Goal: Task Accomplishment & Management: Use online tool/utility

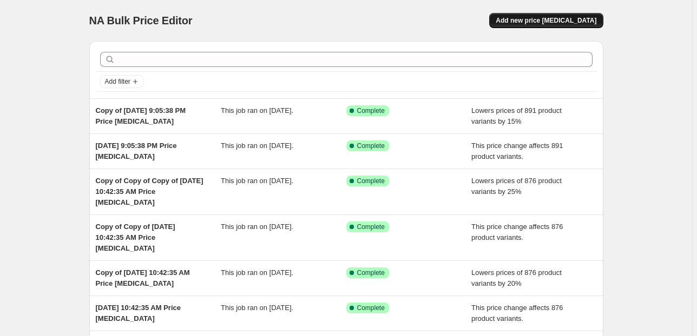
click at [533, 22] on span "Add new price change job" at bounding box center [546, 20] width 101 height 9
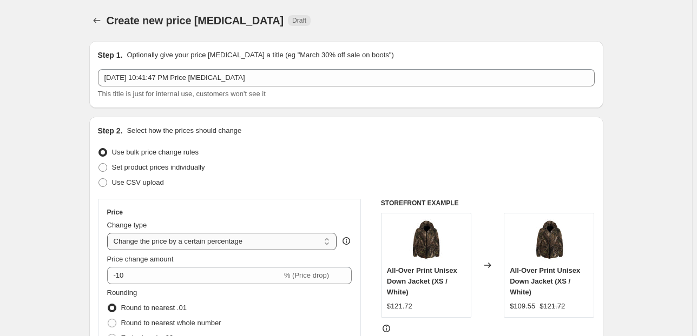
click at [171, 245] on select "Change the price to a certain amount Change the price by a certain amount Chang…" at bounding box center [222, 241] width 230 height 17
select select "ecap"
click at [109, 233] on select "Change the price to a certain amount Change the price by a certain amount Chang…" at bounding box center [222, 241] width 230 height 17
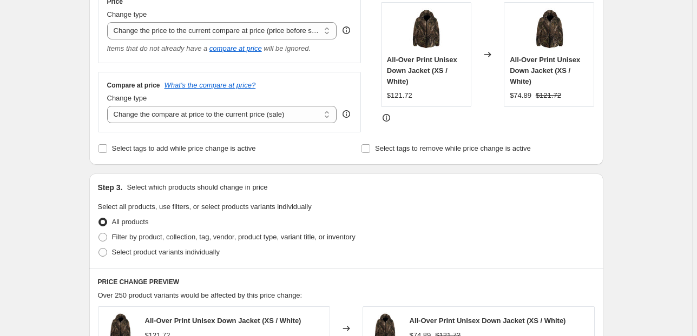
scroll to position [216, 0]
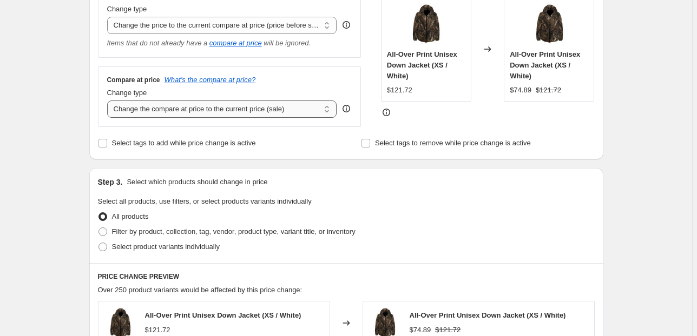
click at [226, 113] on select "Change the compare at price to the current price (sale) Change the compare at p…" at bounding box center [222, 109] width 230 height 17
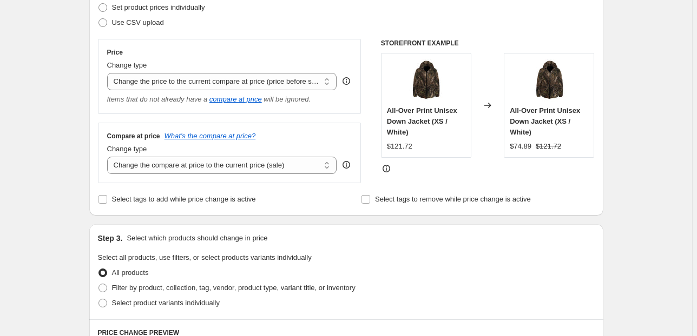
scroll to position [173, 0]
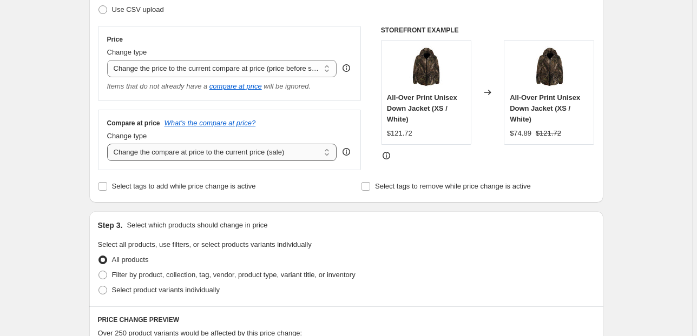
click at [228, 157] on select "Change the compare at price to the current price (sale) Change the compare at p…" at bounding box center [222, 152] width 230 height 17
select select "pp"
click at [109, 144] on select "Change the compare at price to the current price (sale) Change the compare at p…" at bounding box center [222, 152] width 230 height 17
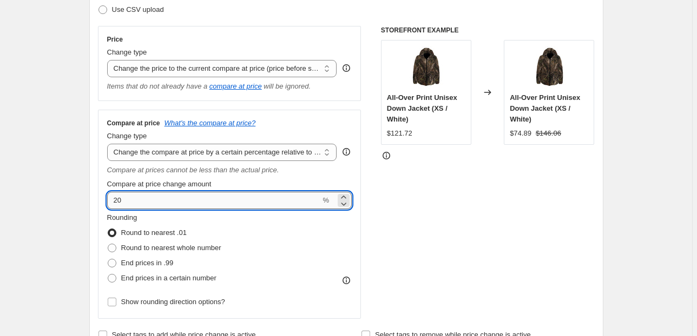
drag, startPoint x: 122, startPoint y: 201, endPoint x: 111, endPoint y: 202, distance: 10.8
click at [111, 202] on input "20" at bounding box center [214, 200] width 214 height 17
type input "50"
click at [430, 238] on div "STOREFRONT EXAMPLE All-Over Print Unisex Down Jacket (XS / White) $121.72 Chang…" at bounding box center [488, 172] width 214 height 293
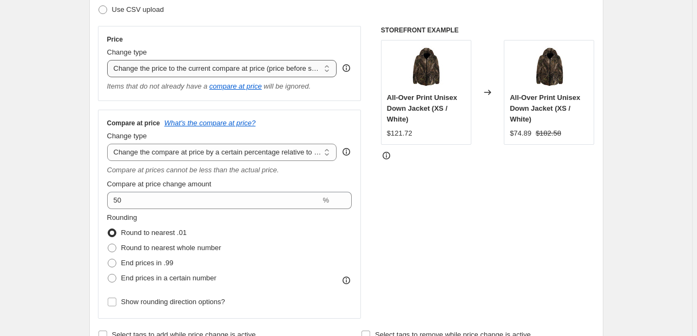
click at [210, 71] on select "Change the price to a certain amount Change the price by a certain amount Chang…" at bounding box center [222, 68] width 230 height 17
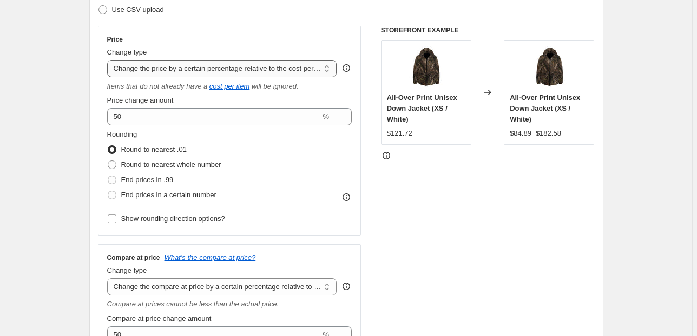
click at [225, 71] on select "Change the price to a certain amount Change the price by a certain amount Chang…" at bounding box center [222, 68] width 230 height 17
select select "bcap"
click at [109, 60] on select "Change the price to a certain amount Change the price by a certain amount Chang…" at bounding box center [222, 68] width 230 height 17
type input "-12.00"
drag, startPoint x: 235, startPoint y: 67, endPoint x: 233, endPoint y: 72, distance: 6.0
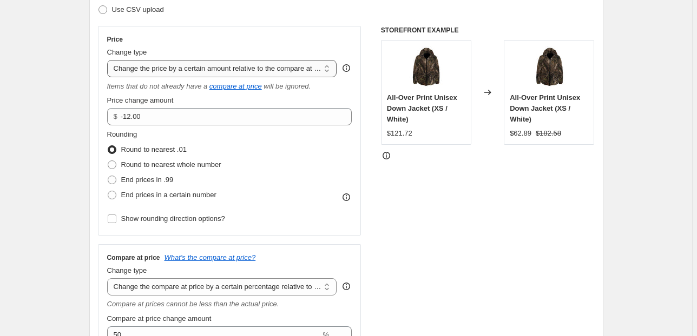
click at [235, 67] on select "Change the price to a certain amount Change the price by a certain amount Chang…" at bounding box center [222, 68] width 230 height 17
click at [109, 60] on select "Change the price to a certain amount Change the price by a certain amount Chang…" at bounding box center [222, 68] width 230 height 17
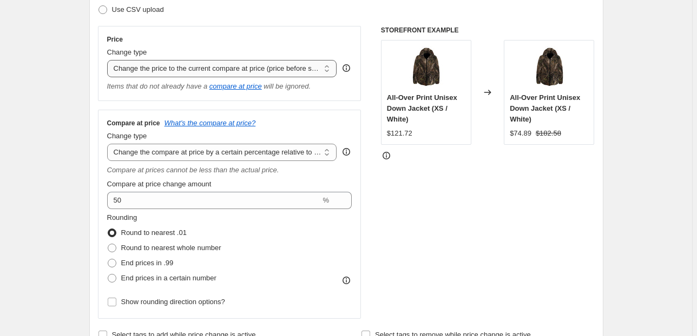
click at [261, 66] on select "Change the price to a certain amount Change the price by a certain amount Chang…" at bounding box center [222, 68] width 230 height 17
select select "pc"
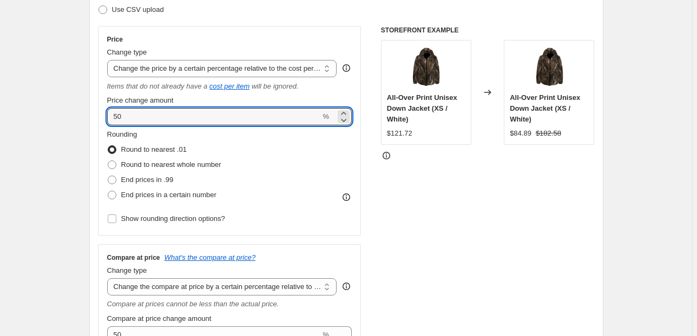
drag, startPoint x: 123, startPoint y: 117, endPoint x: 105, endPoint y: 115, distance: 18.5
click at [105, 115] on div "Price Change type Change the price to a certain amount Change the price by a ce…" at bounding box center [229, 131] width 263 height 210
click at [426, 205] on div "STOREFRONT EXAMPLE All-Over Print Unisex Down Jacket (XS / White) $121.72 Chang…" at bounding box center [488, 240] width 214 height 428
click at [134, 116] on input "100" at bounding box center [214, 116] width 214 height 17
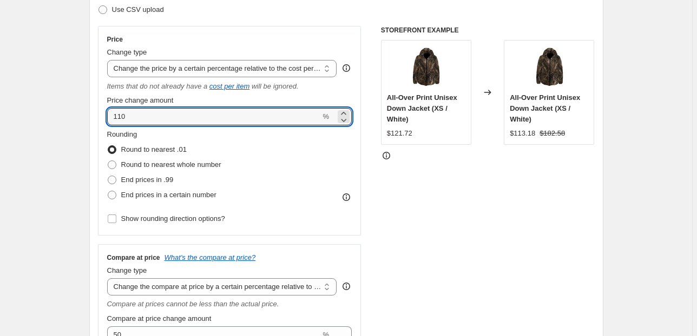
click at [448, 240] on div "STOREFRONT EXAMPLE All-Over Print Unisex Down Jacket (XS / White) $121.72 Chang…" at bounding box center [488, 240] width 214 height 428
click at [159, 117] on input "110" at bounding box center [214, 116] width 214 height 17
click at [453, 198] on div "STOREFRONT EXAMPLE All-Over Print Unisex Down Jacket (XS / White) $121.72 Chang…" at bounding box center [488, 240] width 214 height 428
click at [127, 117] on input "115" at bounding box center [214, 116] width 214 height 17
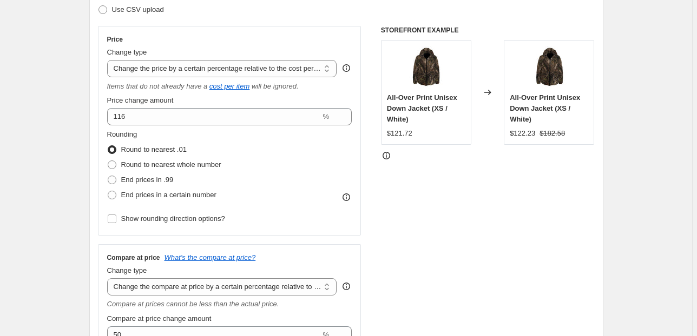
click at [418, 191] on div "STOREFRONT EXAMPLE All-Over Print Unisex Down Jacket (XS / White) $121.72 Chang…" at bounding box center [488, 240] width 214 height 428
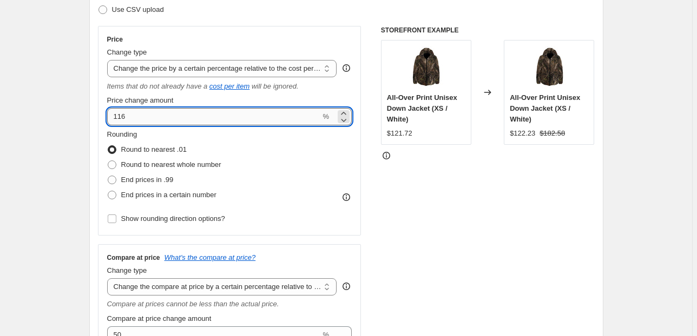
click at [142, 115] on input "116" at bounding box center [214, 116] width 214 height 17
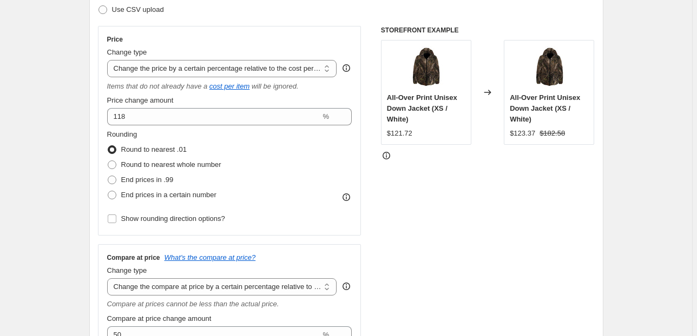
click at [430, 217] on div "STOREFRONT EXAMPLE All-Over Print Unisex Down Jacket (XS / White) $121.72 Chang…" at bounding box center [488, 240] width 214 height 428
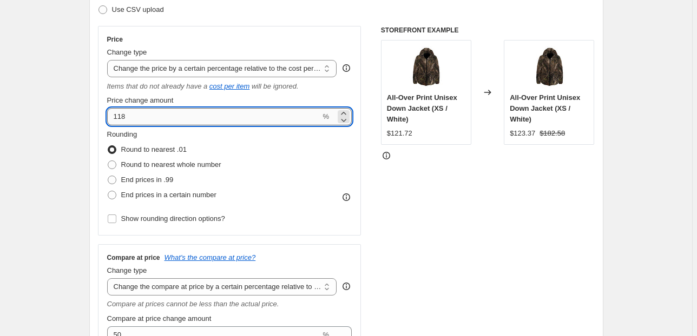
click at [127, 117] on input "118" at bounding box center [214, 116] width 214 height 17
click at [494, 238] on div "STOREFRONT EXAMPLE All-Over Print Unisex Down Jacket (XS / White) $121.72 Chang…" at bounding box center [488, 240] width 214 height 428
click at [133, 120] on input "117" at bounding box center [214, 116] width 214 height 17
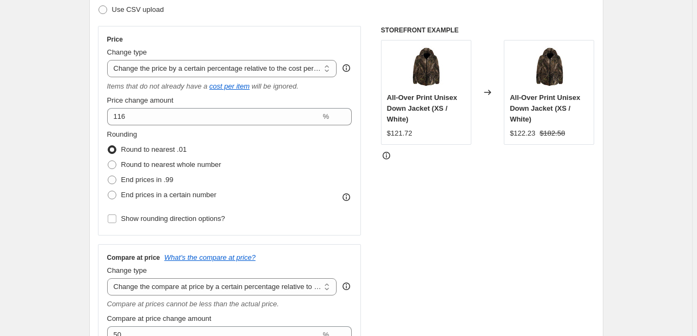
click at [426, 197] on div "STOREFRONT EXAMPLE All-Over Print Unisex Down Jacket (XS / White) $121.72 Chang…" at bounding box center [488, 240] width 214 height 428
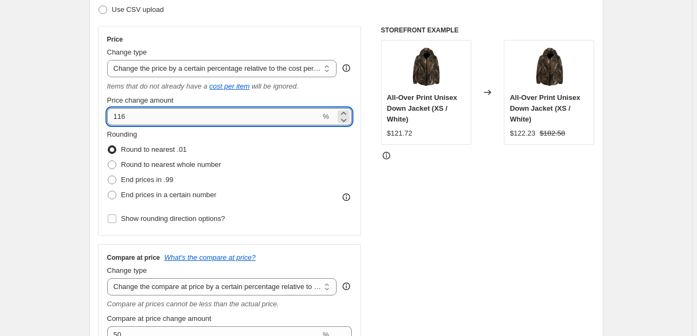
click at [133, 122] on input "116" at bounding box center [214, 116] width 214 height 17
type input "115"
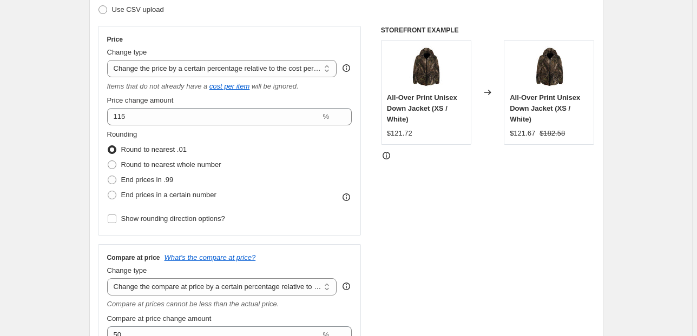
click at [488, 187] on div "STOREFRONT EXAMPLE All-Over Print Unisex Down Jacket (XS / White) $121.72 Chang…" at bounding box center [488, 240] width 214 height 428
click at [115, 177] on span at bounding box center [112, 180] width 9 height 9
click at [108, 176] on input "End prices in .99" at bounding box center [108, 176] width 1 height 1
radio input "true"
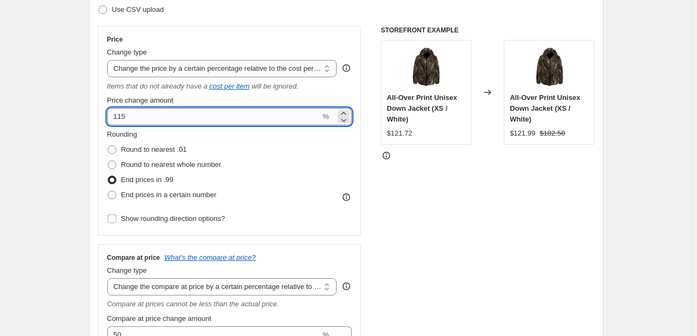
click at [127, 117] on input "115" at bounding box center [214, 116] width 214 height 17
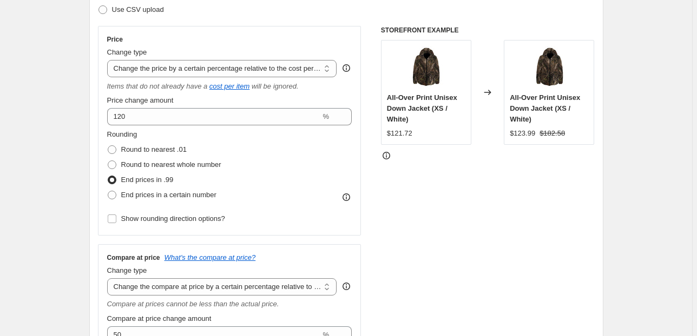
click at [442, 219] on div "STOREFRONT EXAMPLE All-Over Print Unisex Down Jacket (XS / White) $121.72 Chang…" at bounding box center [488, 240] width 214 height 428
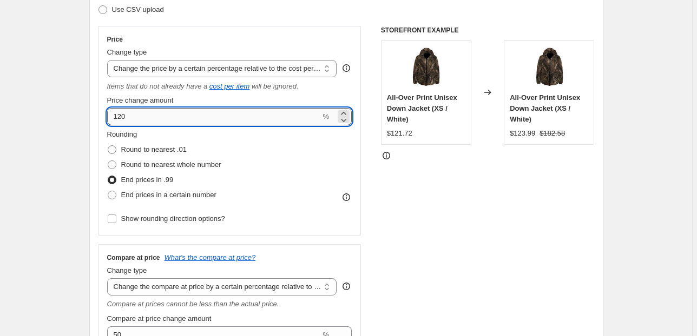
click at [126, 115] on input "120" at bounding box center [214, 116] width 214 height 17
drag, startPoint x: 127, startPoint y: 111, endPoint x: 120, endPoint y: 117, distance: 9.6
click at [120, 117] on input "120" at bounding box center [214, 116] width 214 height 17
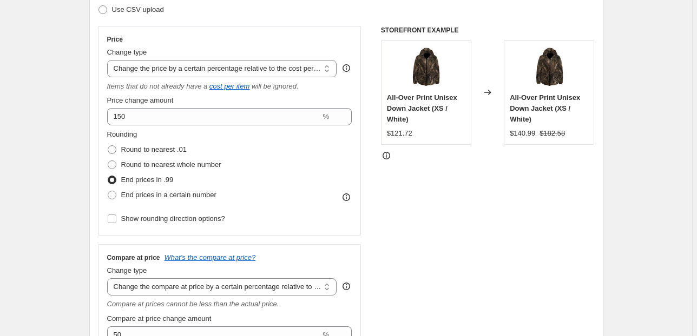
click at [409, 196] on div "STOREFRONT EXAMPLE All-Over Print Unisex Down Jacket (XS / White) $121.72 Chang…" at bounding box center [488, 240] width 214 height 428
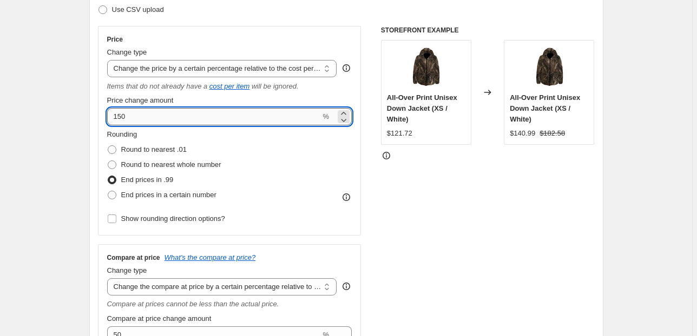
click at [128, 116] on input "150" at bounding box center [214, 116] width 214 height 17
click at [491, 225] on div "STOREFRONT EXAMPLE All-Over Print Unisex Down Jacket (XS / White) $121.72 Chang…" at bounding box center [488, 240] width 214 height 428
click at [131, 118] on input "152" at bounding box center [214, 116] width 214 height 17
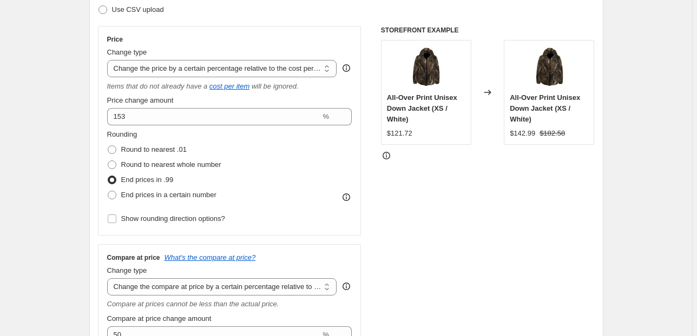
click at [489, 221] on div "STOREFRONT EXAMPLE All-Over Print Unisex Down Jacket (XS / White) $121.72 Chang…" at bounding box center [488, 240] width 214 height 428
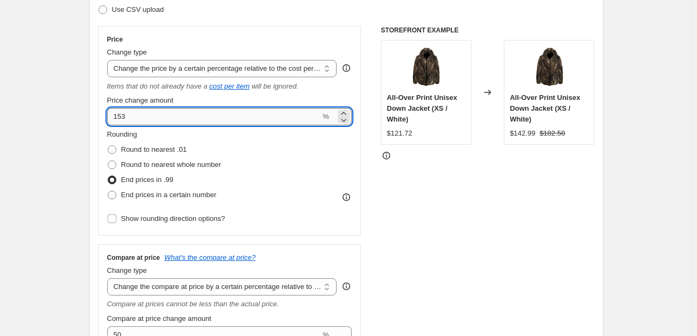
click at [129, 119] on input "153" at bounding box center [214, 116] width 214 height 17
type input "154"
click at [470, 223] on div "STOREFRONT EXAMPLE All-Over Print Unisex Down Jacket (XS / White) $121.72 Chang…" at bounding box center [488, 240] width 214 height 428
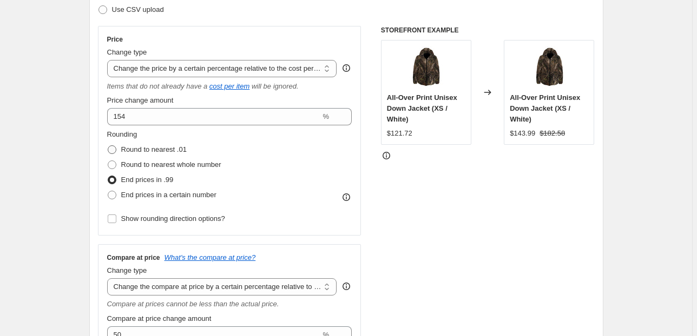
click at [111, 149] on span at bounding box center [112, 150] width 9 height 9
click at [108, 146] on input "Round to nearest .01" at bounding box center [108, 146] width 1 height 1
radio input "true"
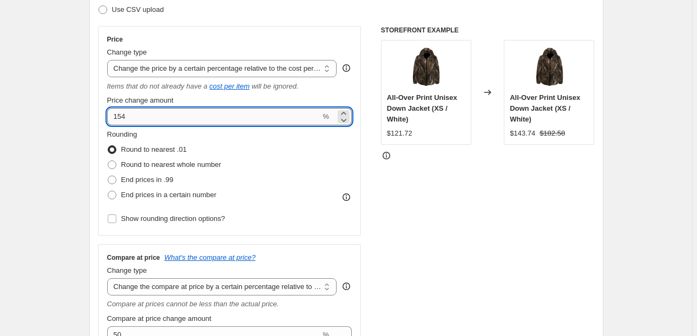
click at [128, 118] on input "154" at bounding box center [214, 116] width 214 height 17
click at [432, 194] on div "STOREFRONT EXAMPLE All-Over Print Unisex Down Jacket (XS / White) $121.72 Chang…" at bounding box center [488, 240] width 214 height 428
click at [125, 117] on input "153" at bounding box center [214, 116] width 214 height 17
type input "153.1"
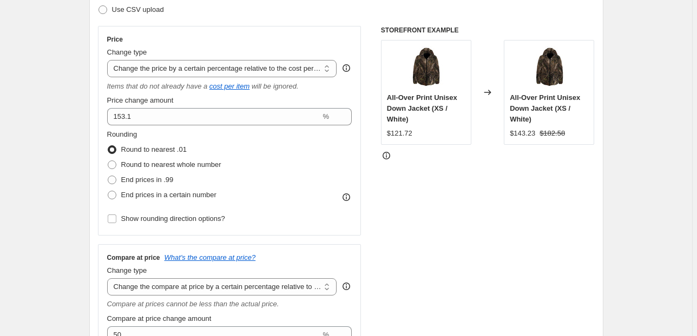
click at [484, 195] on div "STOREFRONT EXAMPLE All-Over Print Unisex Down Jacket (XS / White) $121.72 Chang…" at bounding box center [488, 240] width 214 height 428
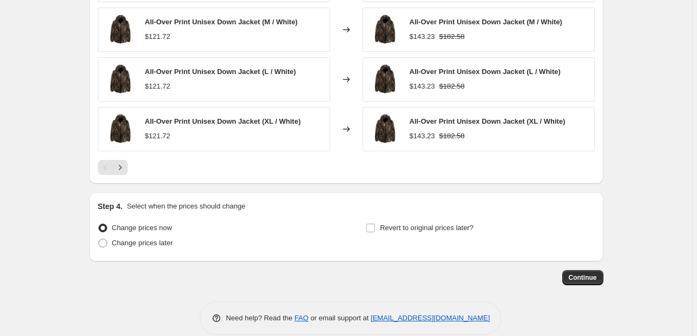
scroll to position [907, 0]
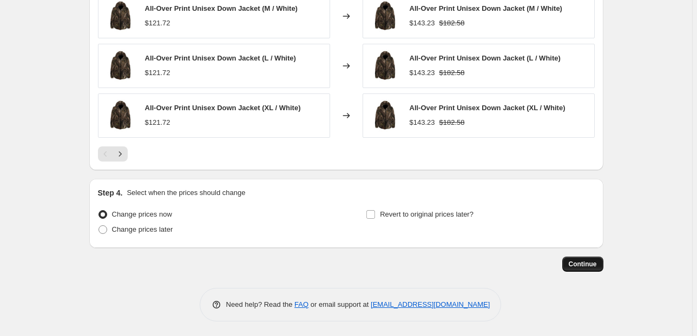
click at [580, 262] on span "Continue" at bounding box center [583, 264] width 28 height 9
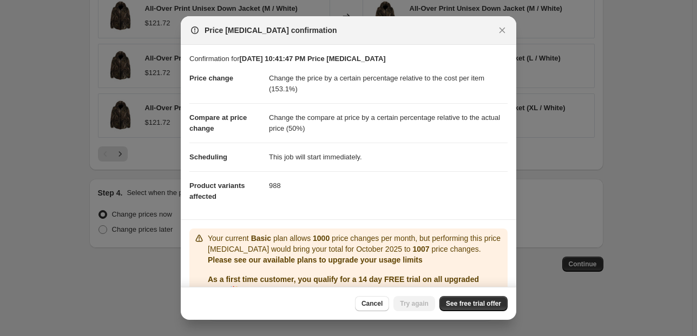
click at [552, 290] on div at bounding box center [348, 168] width 697 height 336
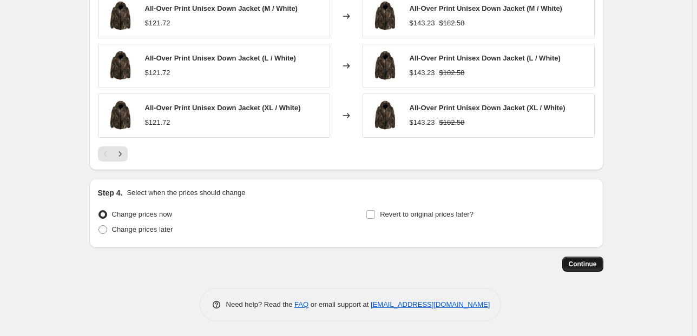
click at [584, 262] on span "Continue" at bounding box center [583, 264] width 28 height 9
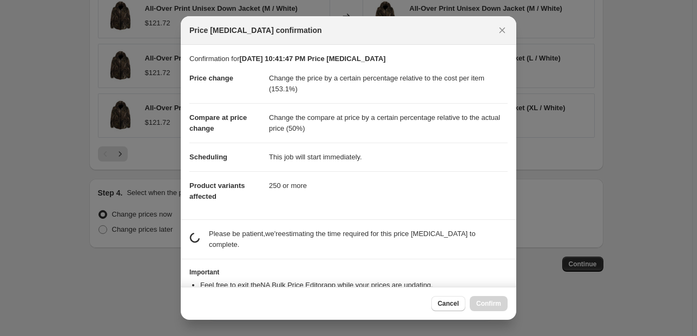
scroll to position [0, 0]
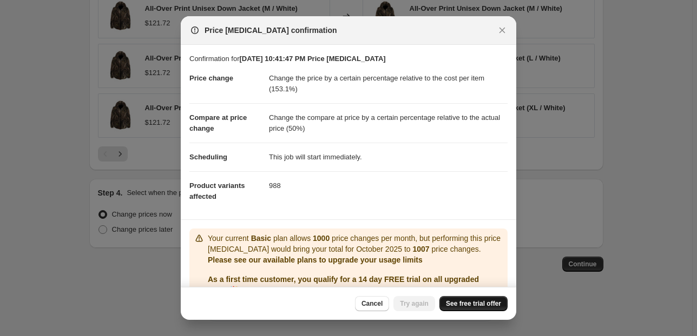
click at [453, 302] on span "See free trial offer" at bounding box center [473, 304] width 55 height 9
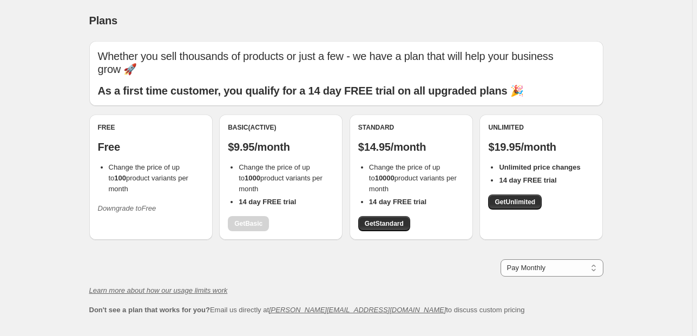
click at [254, 225] on div "Basic (Active) $9.95/month Change the price of up to 1000 product variants per …" at bounding box center [281, 177] width 106 height 108
click at [385, 221] on span "Get Standard" at bounding box center [384, 224] width 39 height 9
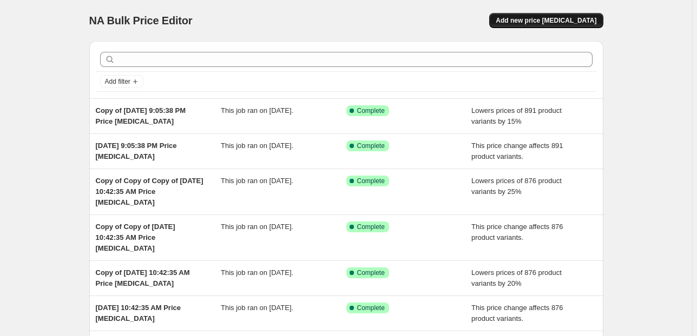
click at [561, 21] on span "Add new price [MEDICAL_DATA]" at bounding box center [546, 20] width 101 height 9
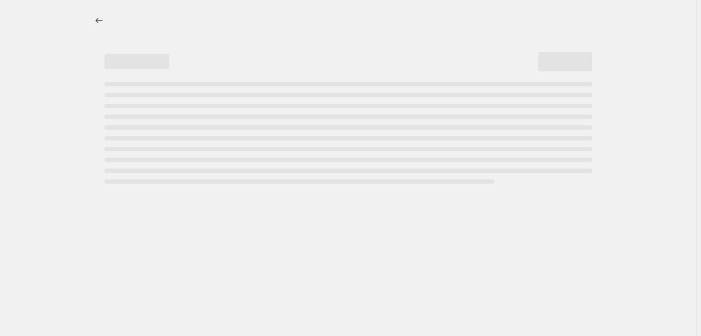
select select "percentage"
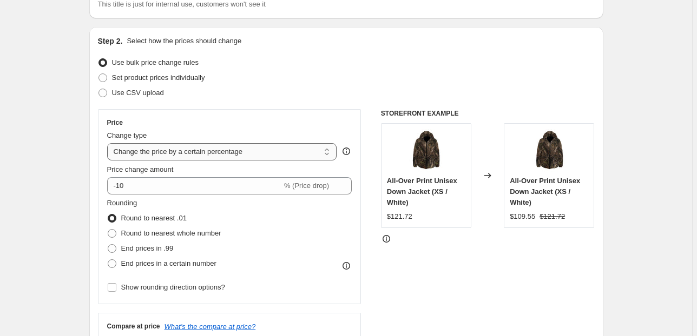
scroll to position [87, 0]
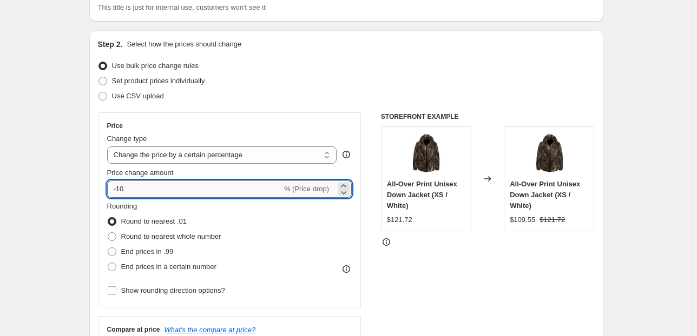
drag, startPoint x: 125, startPoint y: 189, endPoint x: 110, endPoint y: 190, distance: 14.6
click at [110, 190] on input "-10" at bounding box center [194, 189] width 175 height 17
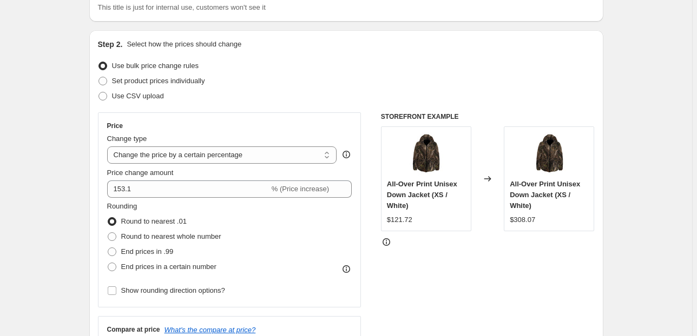
click at [405, 288] on div "STOREFRONT EXAMPLE All-Over Print Unisex Down Jacket (XS / White) $121.72 Chang…" at bounding box center [488, 245] width 214 height 265
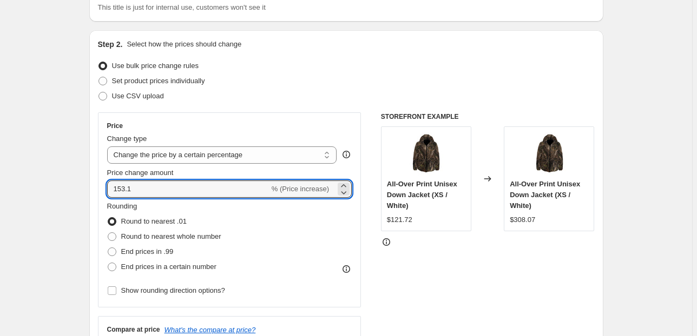
drag, startPoint x: 132, startPoint y: 190, endPoint x: 108, endPoint y: 187, distance: 24.5
click at [108, 187] on div "Price Change type Change the price to a certain amount Change the price by a ce…" at bounding box center [229, 210] width 263 height 195
click at [520, 279] on div "STOREFRONT EXAMPLE All-Over Print Unisex Down Jacket (XS / White) $121.72 Chang…" at bounding box center [488, 245] width 214 height 265
click at [141, 188] on input "100" at bounding box center [188, 189] width 162 height 17
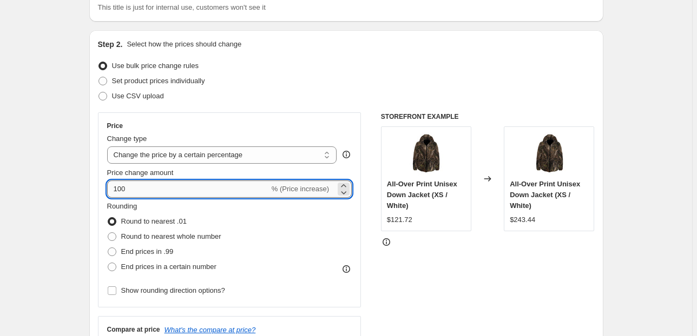
click at [141, 189] on input "100" at bounding box center [188, 189] width 162 height 17
click at [469, 275] on div "STOREFRONT EXAMPLE All-Over Print Unisex Down Jacket (XS / White) $121.72 Chang…" at bounding box center [488, 245] width 214 height 265
click at [139, 186] on input "70" at bounding box center [188, 189] width 162 height 17
click at [140, 187] on input "70" at bounding box center [188, 189] width 162 height 17
click at [145, 201] on div "Price Change type Change the price to a certain amount Change the price by a ce…" at bounding box center [229, 210] width 245 height 177
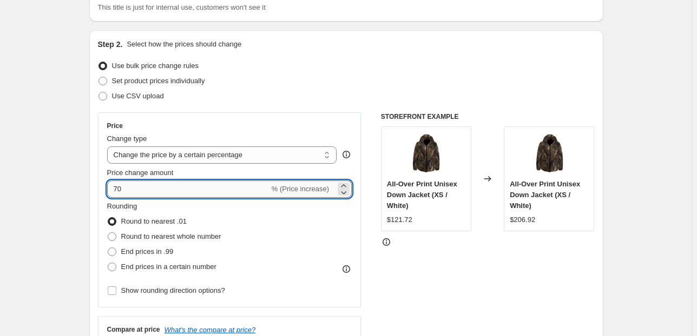
click at [141, 194] on input "70" at bounding box center [188, 189] width 162 height 17
click at [135, 186] on input "70" at bounding box center [188, 189] width 162 height 17
drag, startPoint x: 133, startPoint y: 194, endPoint x: 80, endPoint y: 191, distance: 53.1
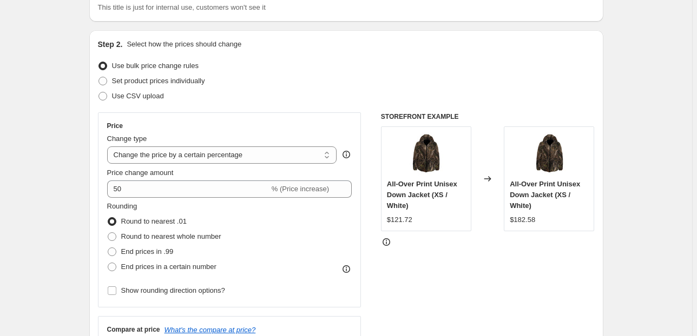
click at [498, 298] on div "STOREFRONT EXAMPLE All-Over Print Unisex Down Jacket (XS / White) $121.72 Chang…" at bounding box center [488, 245] width 214 height 265
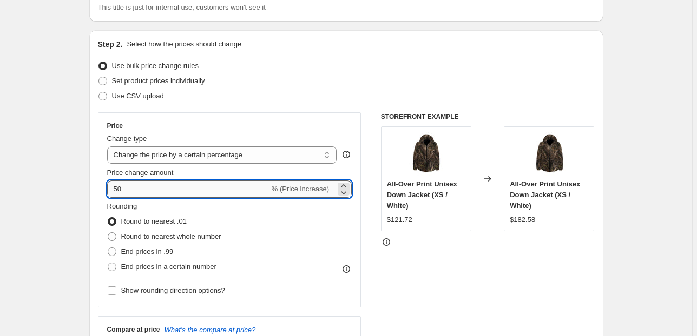
click at [134, 190] on input "50" at bounding box center [188, 189] width 162 height 17
type input "5"
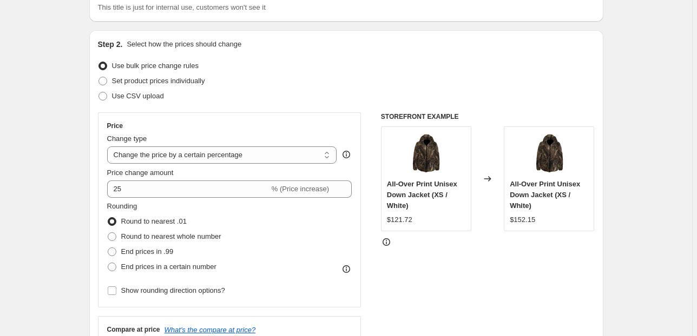
click at [436, 274] on div "STOREFRONT EXAMPLE All-Over Print Unisex Down Jacket (XS / White) $121.72 Chang…" at bounding box center [488, 245] width 214 height 265
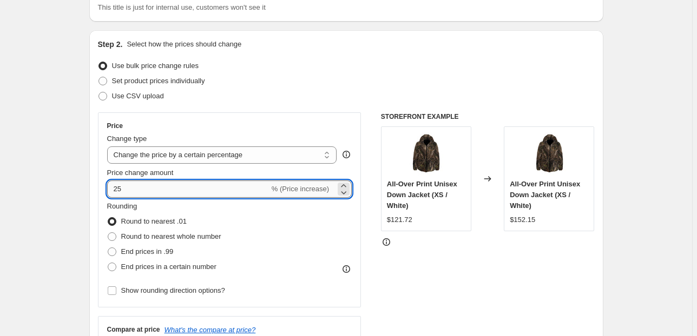
click at [124, 189] on input "25" at bounding box center [188, 189] width 162 height 17
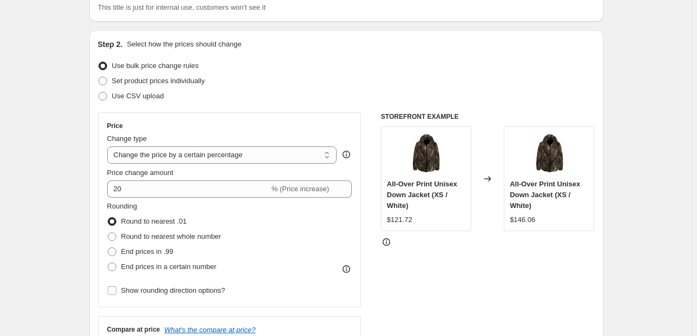
click at [418, 277] on div "STOREFRONT EXAMPLE All-Over Print Unisex Down Jacket (XS / White) $121.72 Chang…" at bounding box center [488, 245] width 214 height 265
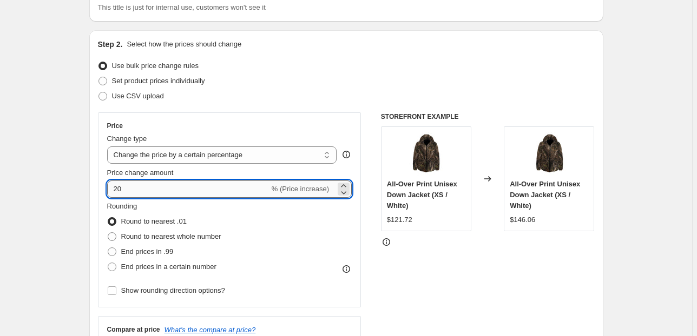
click at [122, 188] on input "20" at bounding box center [188, 189] width 162 height 17
type input "2"
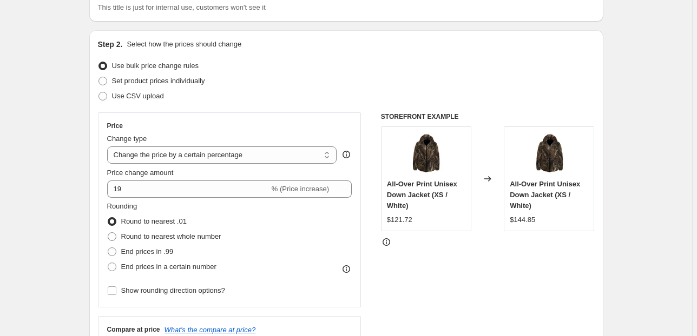
click at [502, 276] on div "STOREFRONT EXAMPLE All-Over Print Unisex Down Jacket (XS / White) $121.72 Chang…" at bounding box center [488, 245] width 214 height 265
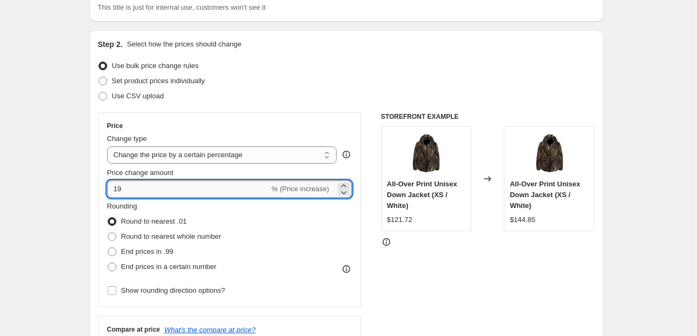
click at [127, 190] on input "19" at bounding box center [188, 189] width 162 height 17
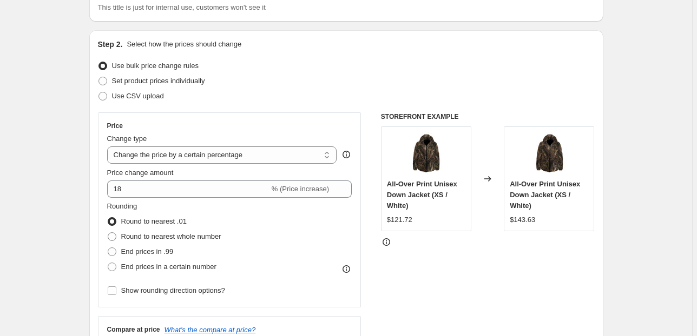
click at [437, 262] on div "STOREFRONT EXAMPLE All-Over Print Unisex Down Jacket (XS / White) $121.72 Chang…" at bounding box center [488, 245] width 214 height 265
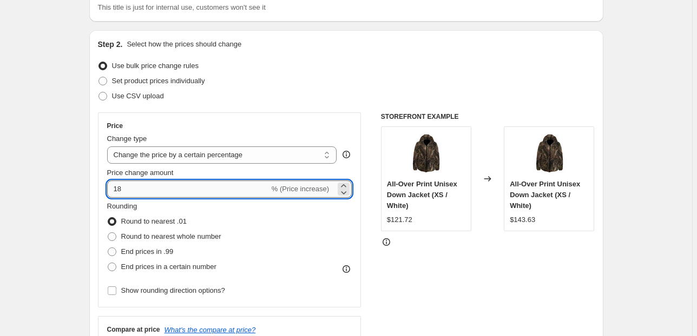
click at [121, 189] on input "18" at bounding box center [188, 189] width 162 height 17
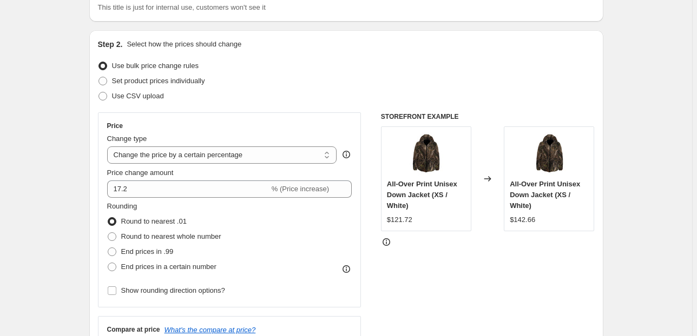
click at [429, 273] on div "STOREFRONT EXAMPLE All-Over Print Unisex Down Jacket (XS / White) $121.72 Chang…" at bounding box center [488, 245] width 214 height 265
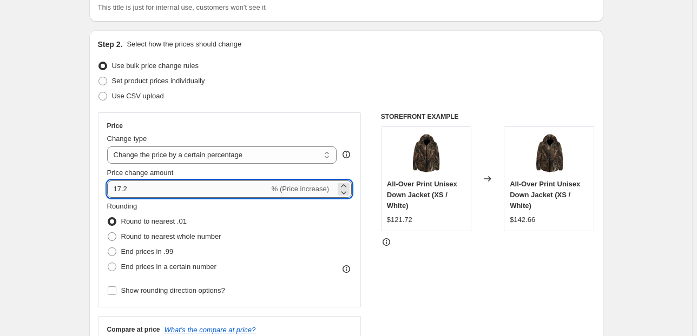
click at [128, 190] on input "17.2" at bounding box center [188, 189] width 162 height 17
click at [431, 286] on div "STOREFRONT EXAMPLE All-Over Print Unisex Down Jacket (XS / White) $121.72 Chang…" at bounding box center [488, 245] width 214 height 265
drag, startPoint x: 128, startPoint y: 190, endPoint x: 136, endPoint y: 190, distance: 8.7
click at [128, 190] on input "17.1" at bounding box center [188, 189] width 162 height 17
click at [455, 290] on div "STOREFRONT EXAMPLE All-Over Print Unisex Down Jacket (XS / White) $121.72 Chang…" at bounding box center [488, 245] width 214 height 265
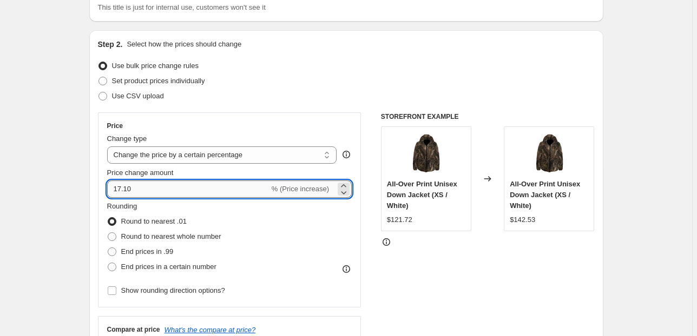
click at [138, 189] on input "17.10" at bounding box center [188, 189] width 162 height 17
click at [423, 272] on div "STOREFRONT EXAMPLE All-Over Print Unisex Down Jacket (XS / White) $121.72 Chang…" at bounding box center [488, 245] width 214 height 265
click at [123, 189] on input "18" at bounding box center [188, 189] width 162 height 17
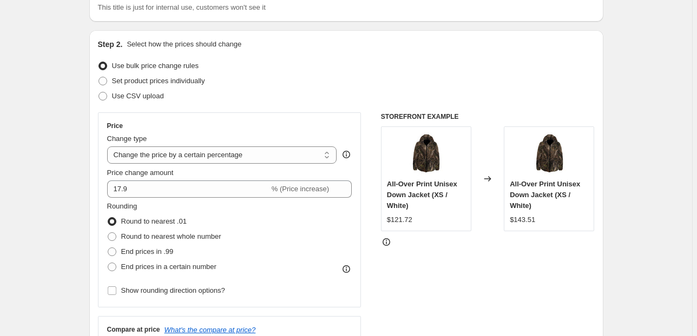
click at [457, 274] on div "STOREFRONT EXAMPLE All-Over Print Unisex Down Jacket (XS / White) $121.72 Chang…" at bounding box center [488, 245] width 214 height 265
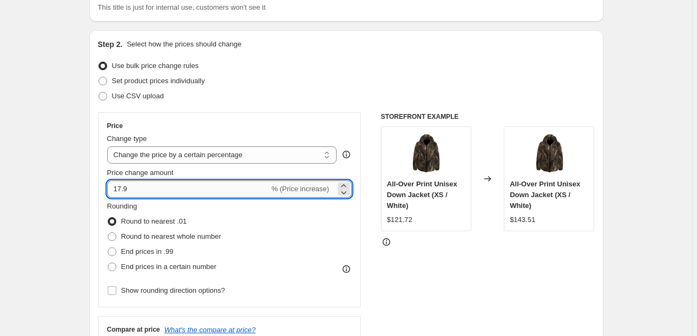
click at [138, 189] on input "17.9" at bounding box center [188, 189] width 162 height 17
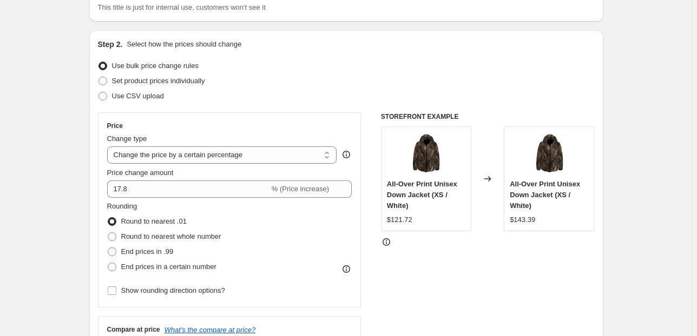
click at [422, 270] on div "STOREFRONT EXAMPLE All-Over Print Unisex Down Jacket (XS / White) $121.72 Chang…" at bounding box center [488, 245] width 214 height 265
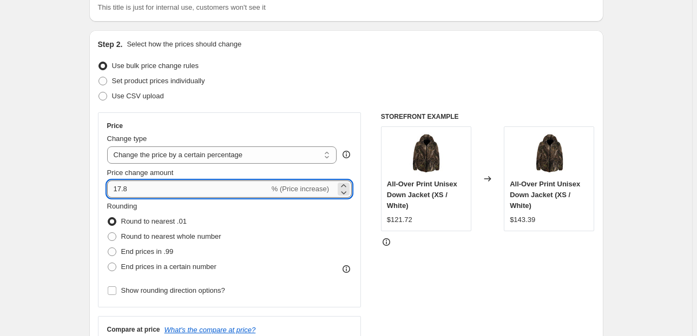
click at [128, 187] on input "17.8" at bounding box center [188, 189] width 162 height 17
click at [447, 296] on div "STOREFRONT EXAMPLE All-Over Print Unisex Down Jacket (XS / White) $121.72 Chang…" at bounding box center [488, 245] width 214 height 265
drag, startPoint x: 130, startPoint y: 188, endPoint x: 129, endPoint y: 194, distance: 6.0
click at [130, 193] on input "17.7" at bounding box center [188, 189] width 162 height 17
click at [478, 286] on div "STOREFRONT EXAMPLE All-Over Print Unisex Down Jacket (XS / White) $121.72 Chang…" at bounding box center [488, 245] width 214 height 265
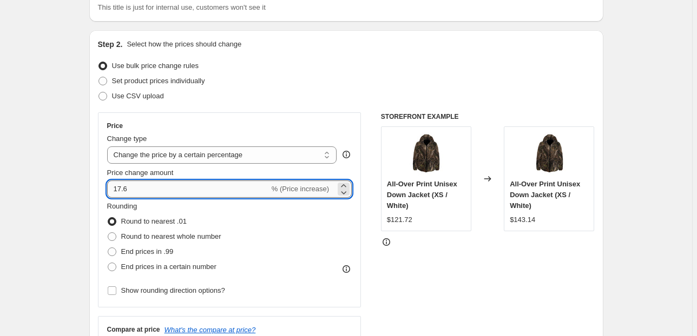
click at [128, 188] on input "17.6" at bounding box center [188, 189] width 162 height 17
type input "17.7"
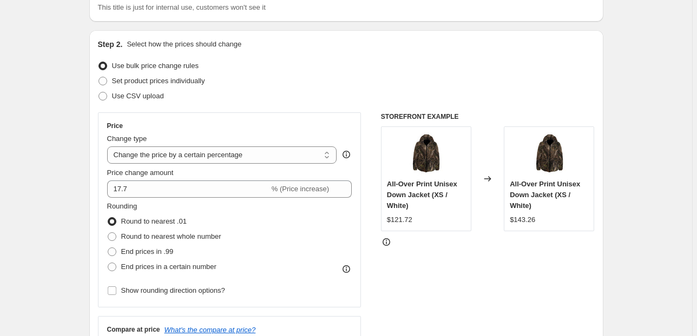
click at [433, 268] on div "STOREFRONT EXAMPLE All-Over Print Unisex Down Jacket (XS / White) $121.72 Chang…" at bounding box center [488, 245] width 214 height 265
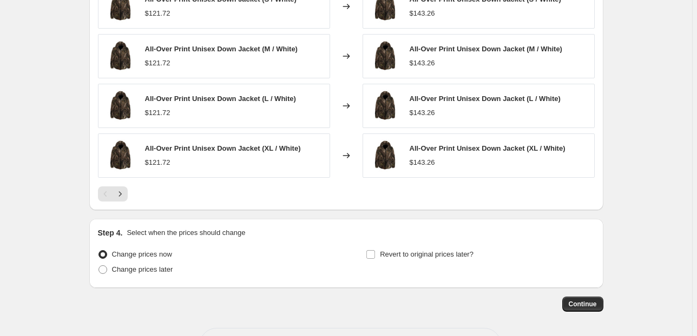
scroll to position [744, 0]
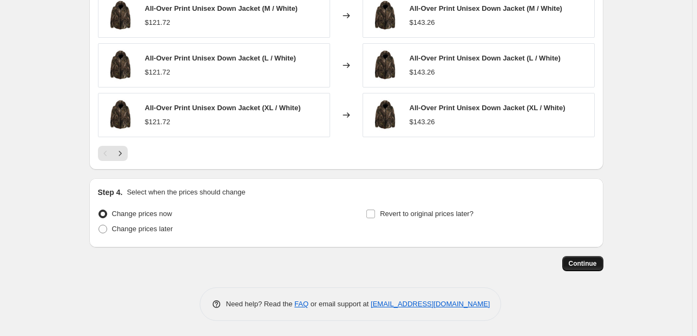
click at [587, 261] on span "Continue" at bounding box center [583, 264] width 28 height 9
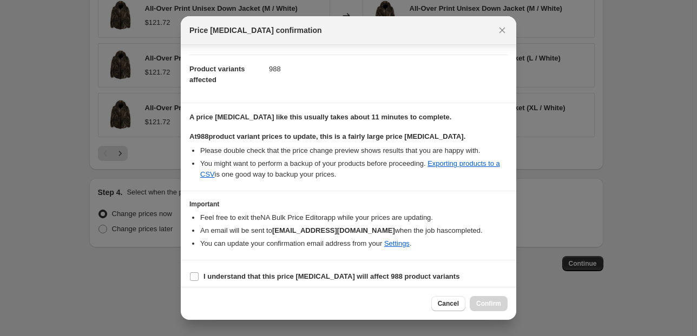
scroll to position [110, 0]
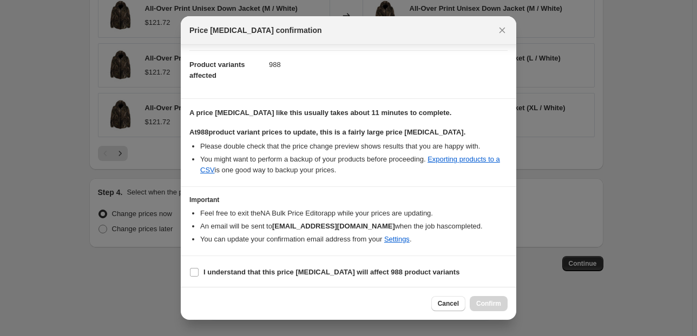
drag, startPoint x: 196, startPoint y: 271, endPoint x: 239, endPoint y: 287, distance: 45.5
click at [196, 273] on input "I understand that this price [MEDICAL_DATA] will affect 988 product variants" at bounding box center [194, 272] width 9 height 9
checkbox input "true"
click at [487, 301] on span "Confirm" at bounding box center [488, 304] width 25 height 9
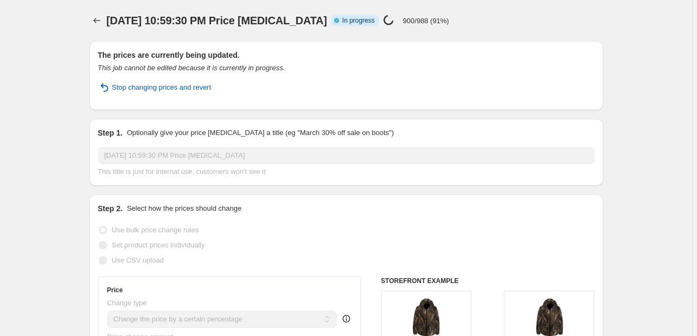
select select "percentage"
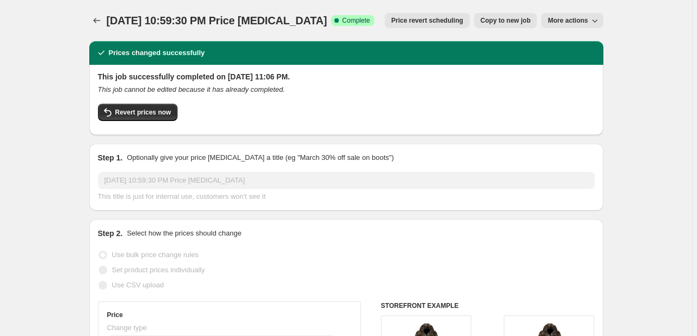
click at [570, 21] on span "More actions" at bounding box center [567, 20] width 40 height 9
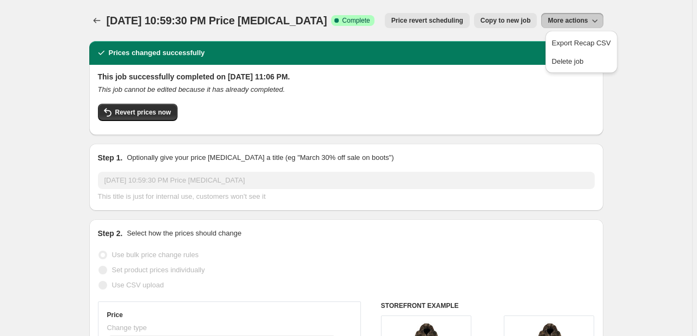
click at [510, 18] on span "Copy to new job" at bounding box center [505, 20] width 50 height 9
select select "percentage"
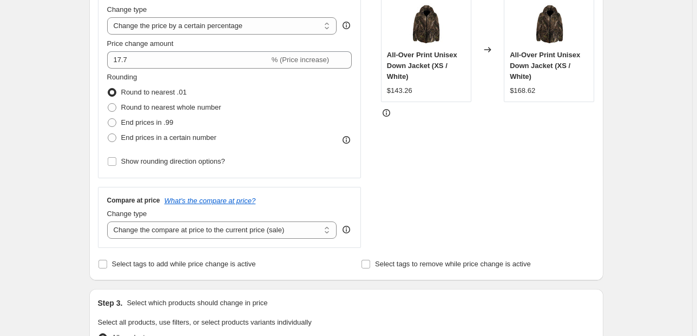
scroll to position [216, 0]
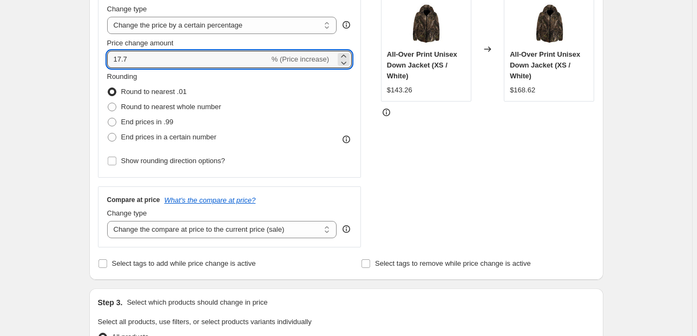
drag, startPoint x: 129, startPoint y: 58, endPoint x: 105, endPoint y: 61, distance: 23.9
click at [105, 61] on div "Price Change type Change the price to a certain amount Change the price by a ce…" at bounding box center [229, 80] width 263 height 195
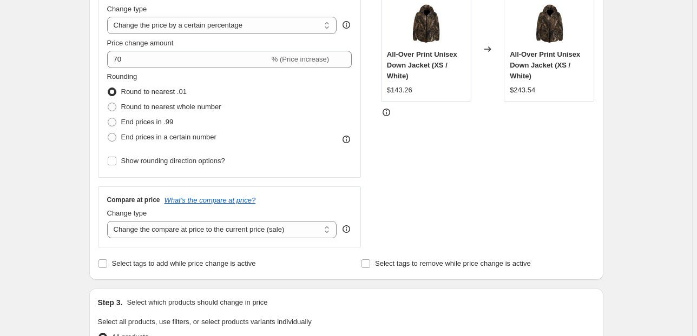
click at [453, 141] on div "STOREFRONT EXAMPLE All-Over Print Unisex Down Jacket (XS / White) $143.26 Chang…" at bounding box center [488, 115] width 214 height 265
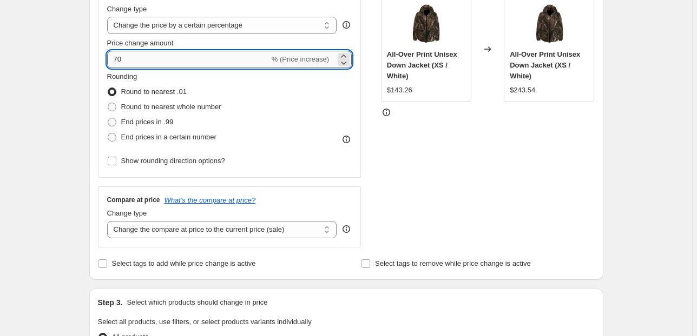
click at [115, 61] on input "70" at bounding box center [188, 59] width 162 height 17
click at [404, 164] on div "STOREFRONT EXAMPLE All-Over Print Unisex Down Jacket (XS / White) $143.26 Chang…" at bounding box center [488, 115] width 214 height 265
drag, startPoint x: 117, startPoint y: 58, endPoint x: 135, endPoint y: 61, distance: 18.0
click at [134, 56] on input "-70" at bounding box center [194, 59] width 175 height 17
click at [446, 156] on div "STOREFRONT EXAMPLE All-Over Print Unisex Down Jacket (XS / White) $143.26 Chang…" at bounding box center [488, 115] width 214 height 265
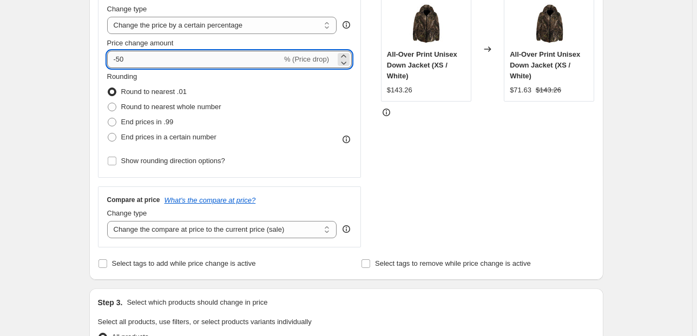
drag, startPoint x: 117, startPoint y: 60, endPoint x: 160, endPoint y: 58, distance: 42.7
click at [159, 58] on input "-50" at bounding box center [194, 59] width 175 height 17
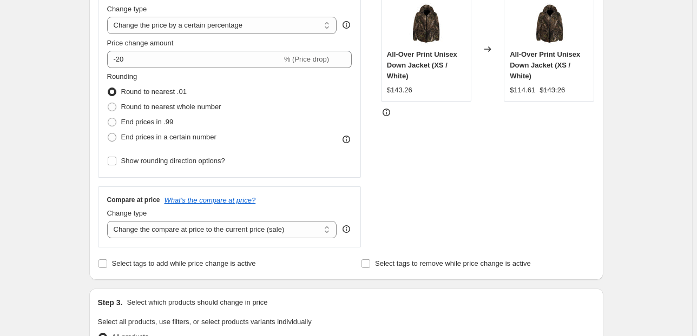
click at [434, 155] on div "STOREFRONT EXAMPLE All-Over Print Unisex Down Jacket (XS / White) $143.26 Chang…" at bounding box center [488, 115] width 214 height 265
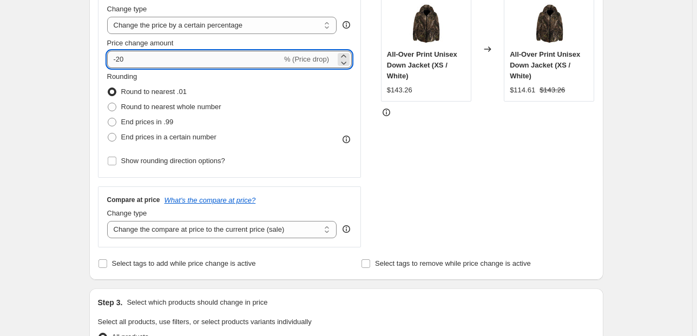
drag, startPoint x: 118, startPoint y: 60, endPoint x: 147, endPoint y: 63, distance: 28.3
click at [147, 63] on input "-20" at bounding box center [194, 59] width 175 height 17
click at [412, 163] on div "STOREFRONT EXAMPLE All-Over Print Unisex Down Jacket (XS / White) $143.26 Chang…" at bounding box center [488, 115] width 214 height 265
drag, startPoint x: 118, startPoint y: 59, endPoint x: 137, endPoint y: 63, distance: 18.8
click at [137, 63] on input "-18" at bounding box center [194, 59] width 175 height 17
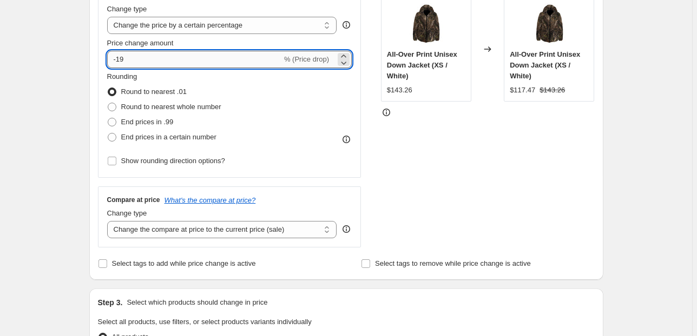
click at [129, 61] on input "-19" at bounding box center [194, 59] width 175 height 17
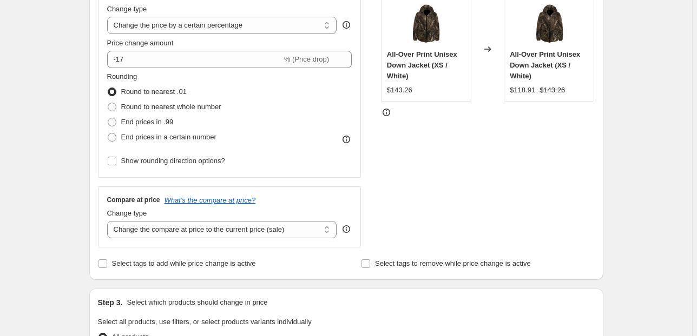
click at [419, 159] on div "STOREFRONT EXAMPLE All-Over Print Unisex Down Jacket (XS / White) $143.26 Chang…" at bounding box center [488, 115] width 214 height 265
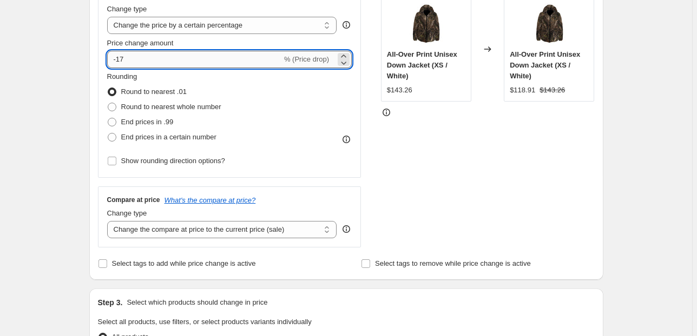
click at [126, 60] on input "-17" at bounding box center [194, 59] width 175 height 17
click at [419, 182] on div "STOREFRONT EXAMPLE All-Over Print Unisex Down Jacket (XS / White) $143.26 Chang…" at bounding box center [488, 115] width 214 height 265
click at [127, 61] on input "-16" at bounding box center [194, 59] width 175 height 17
type input "-15"
click at [476, 188] on div "STOREFRONT EXAMPLE All-Over Print Unisex Down Jacket (XS / White) $143.26 Chang…" at bounding box center [488, 115] width 214 height 265
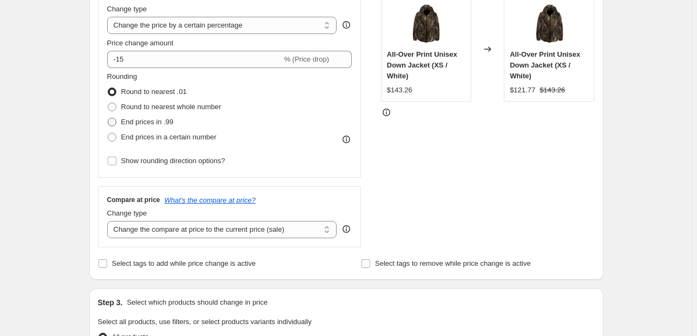
click at [113, 122] on span at bounding box center [112, 122] width 9 height 9
click at [108, 118] on input "End prices in .99" at bounding box center [108, 118] width 1 height 1
radio input "true"
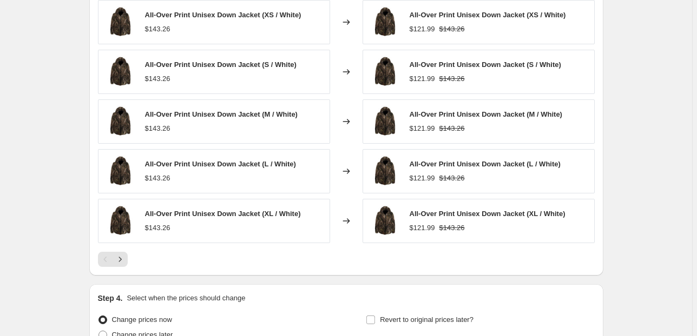
scroll to position [744, 0]
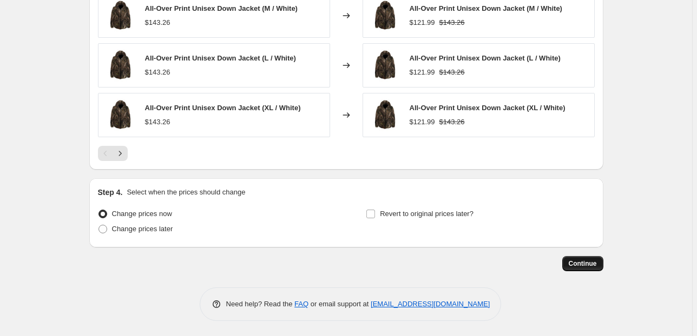
click at [575, 263] on span "Continue" at bounding box center [583, 264] width 28 height 9
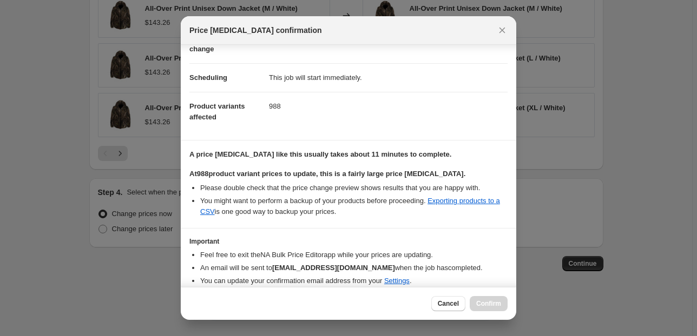
scroll to position [110, 0]
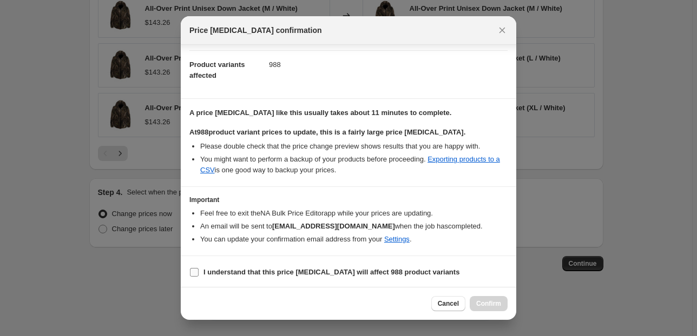
click at [193, 269] on input "I understand that this price [MEDICAL_DATA] will affect 988 product variants" at bounding box center [194, 272] width 9 height 9
checkbox input "true"
drag, startPoint x: 493, startPoint y: 303, endPoint x: 481, endPoint y: 303, distance: 12.4
click at [493, 305] on span "Confirm" at bounding box center [488, 304] width 25 height 9
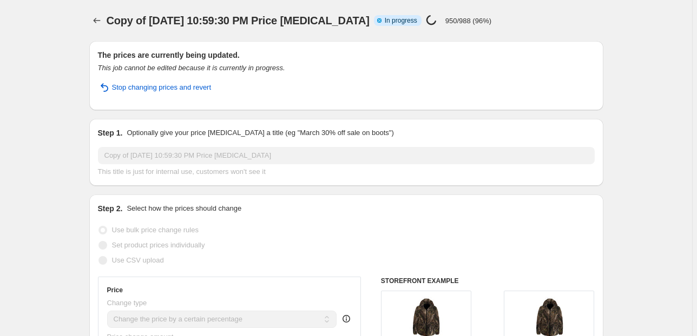
select select "percentage"
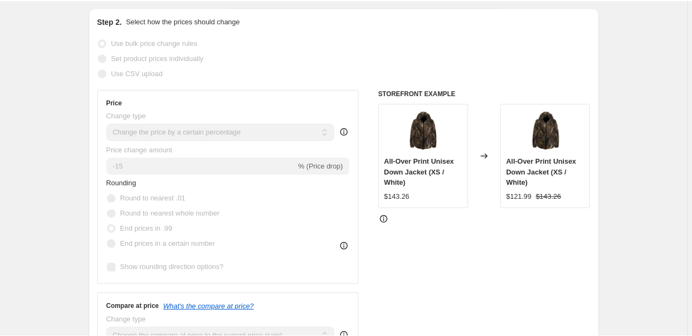
scroll to position [216, 0]
